Goal: Information Seeking & Learning: Learn about a topic

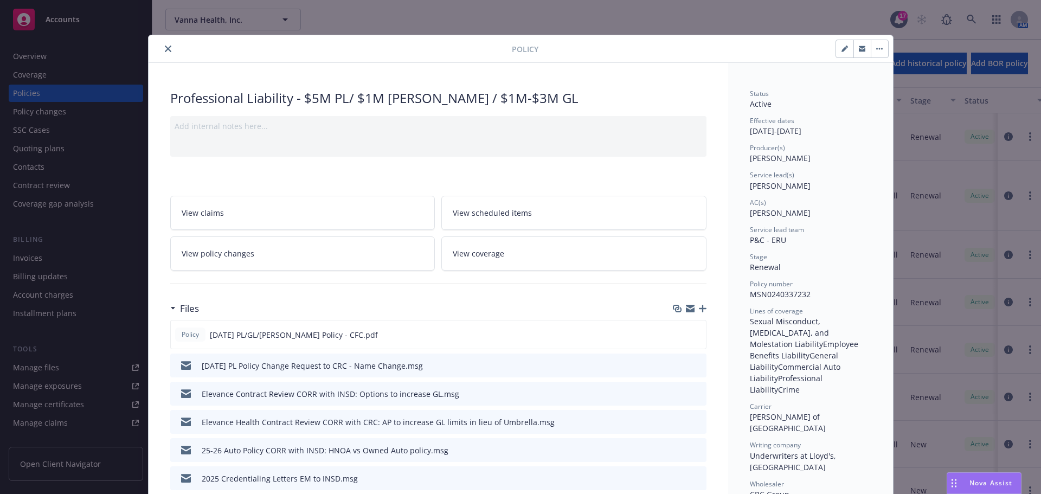
click at [165, 50] on icon "close" at bounding box center [168, 49] width 7 height 7
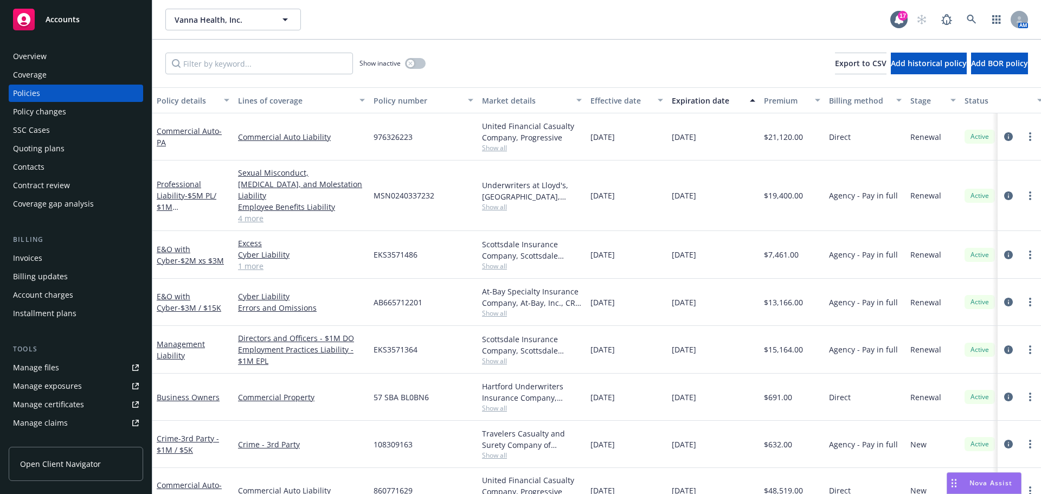
click at [163, 47] on div "Show inactive Export to CSV Add historical policy Add BOR policy" at bounding box center [596, 64] width 889 height 48
click at [972, 22] on icon at bounding box center [972, 20] width 10 height 10
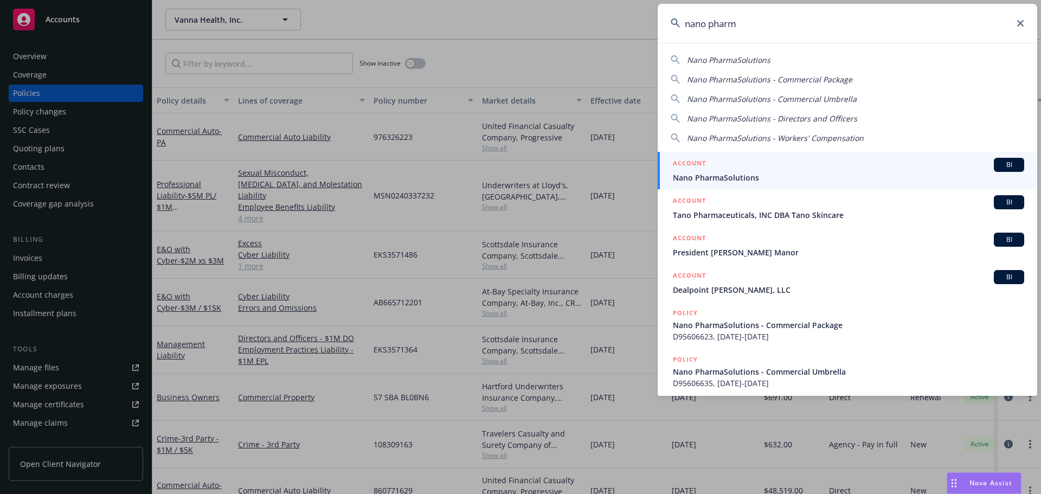
type input "nano pharm"
click at [742, 181] on span "Nano PharmaSolutions" at bounding box center [848, 177] width 351 height 11
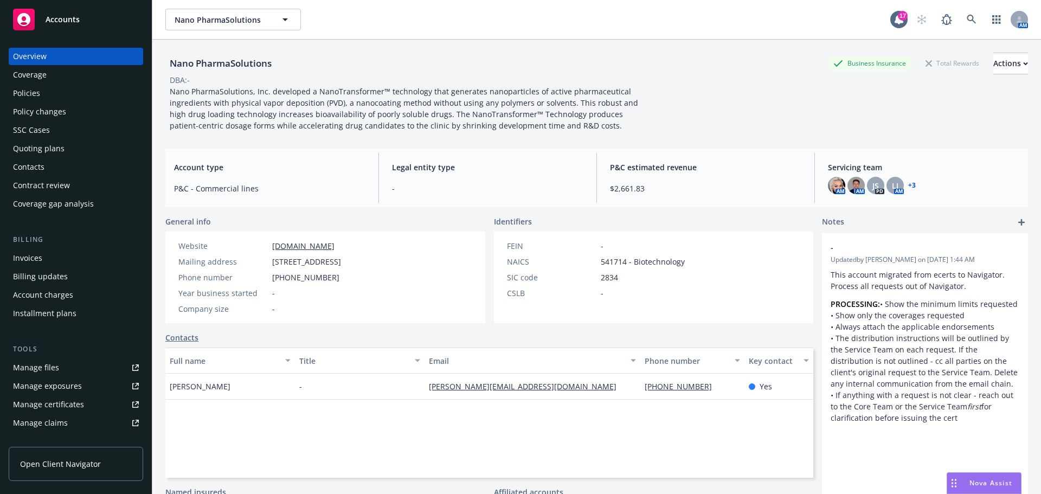
click at [908, 183] on link "+ 3" at bounding box center [912, 185] width 8 height 7
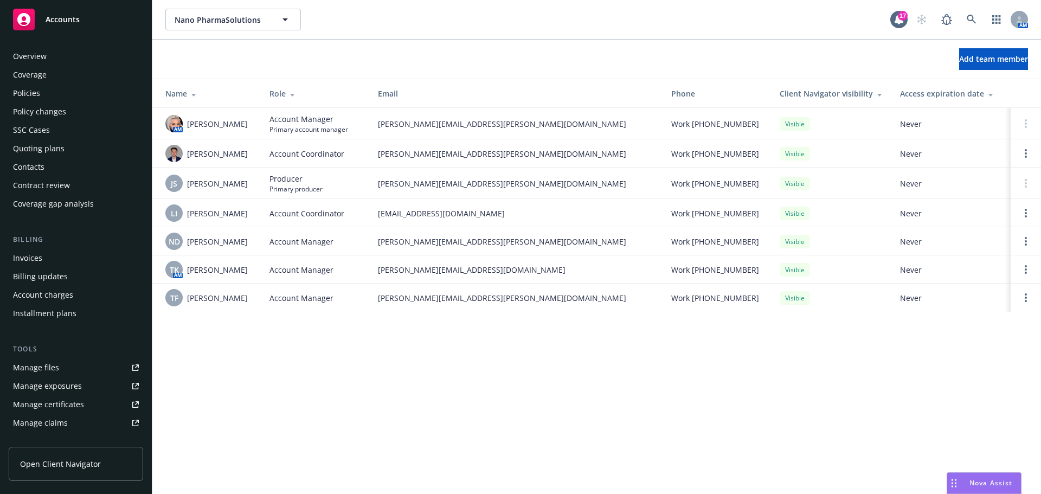
click at [63, 151] on div "Quoting plans" at bounding box center [76, 148] width 126 height 17
